Goal: Find specific page/section: Find specific page/section

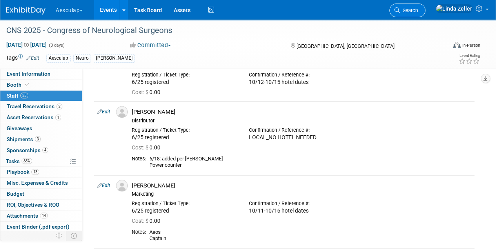
click at [418, 8] on span "Search" at bounding box center [409, 10] width 18 height 6
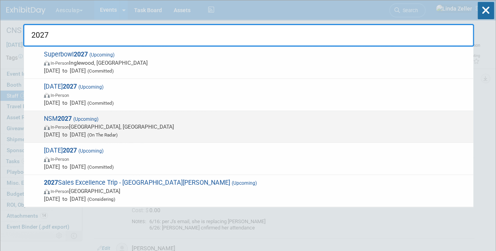
type input "2027"
click at [95, 123] on span "In-Person Litchfield Park, AZ" at bounding box center [257, 127] width 426 height 8
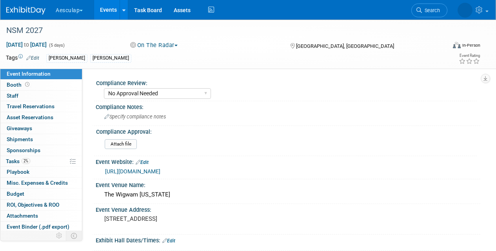
select select "No Approval Needed"
select select "Misc. Company Functions"
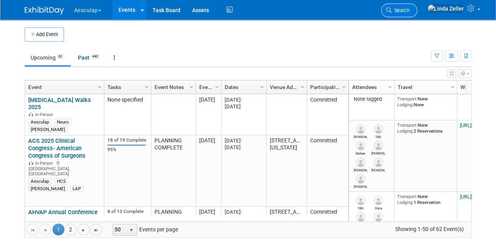
click at [410, 9] on span "Search" at bounding box center [401, 10] width 18 height 6
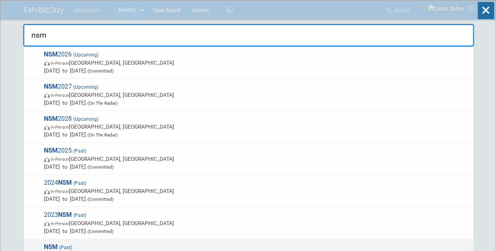
type input "nsm"
